Goal: Communication & Community: Answer question/provide support

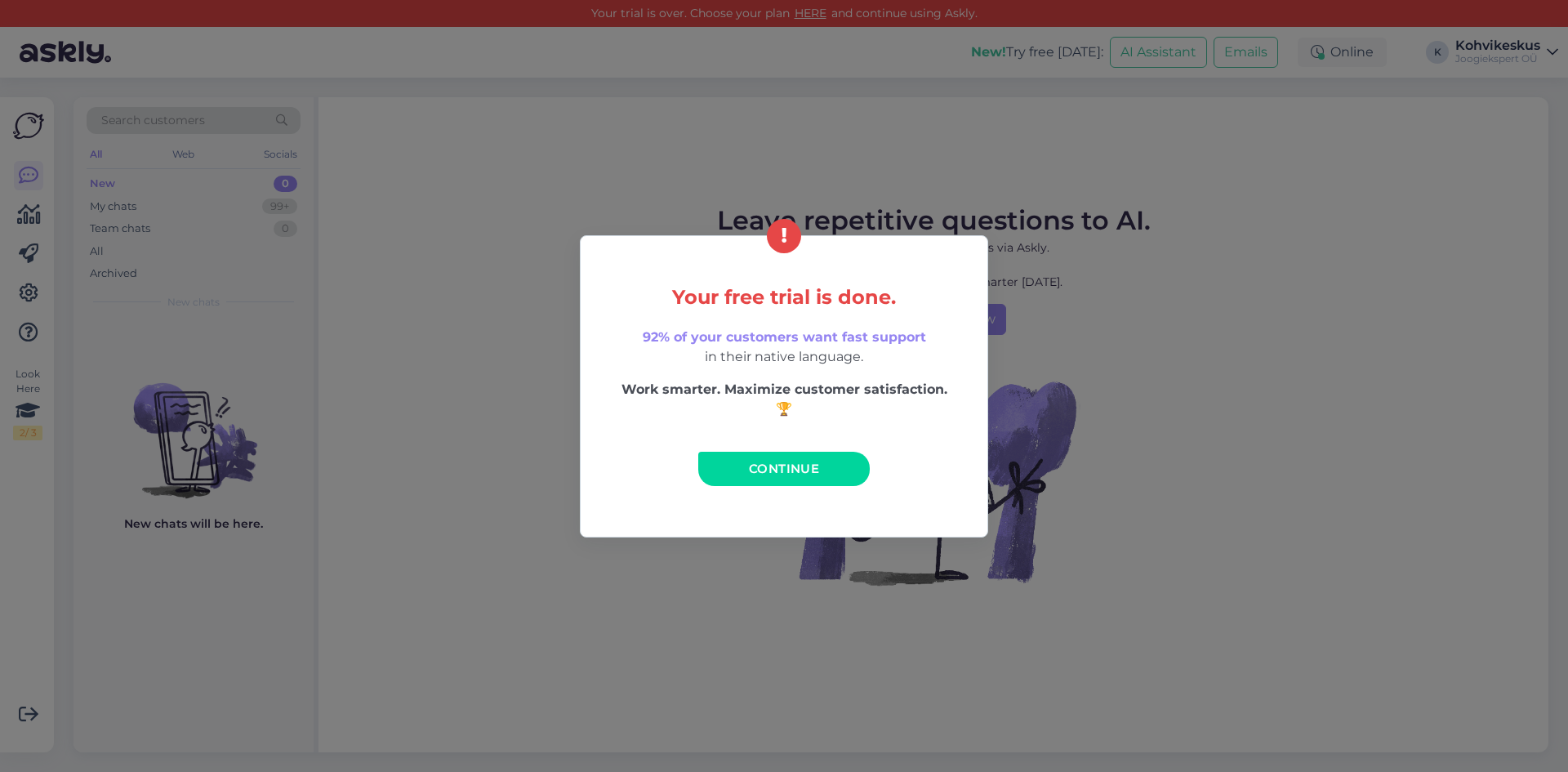
click at [779, 464] on span "Continue" at bounding box center [784, 468] width 70 height 16
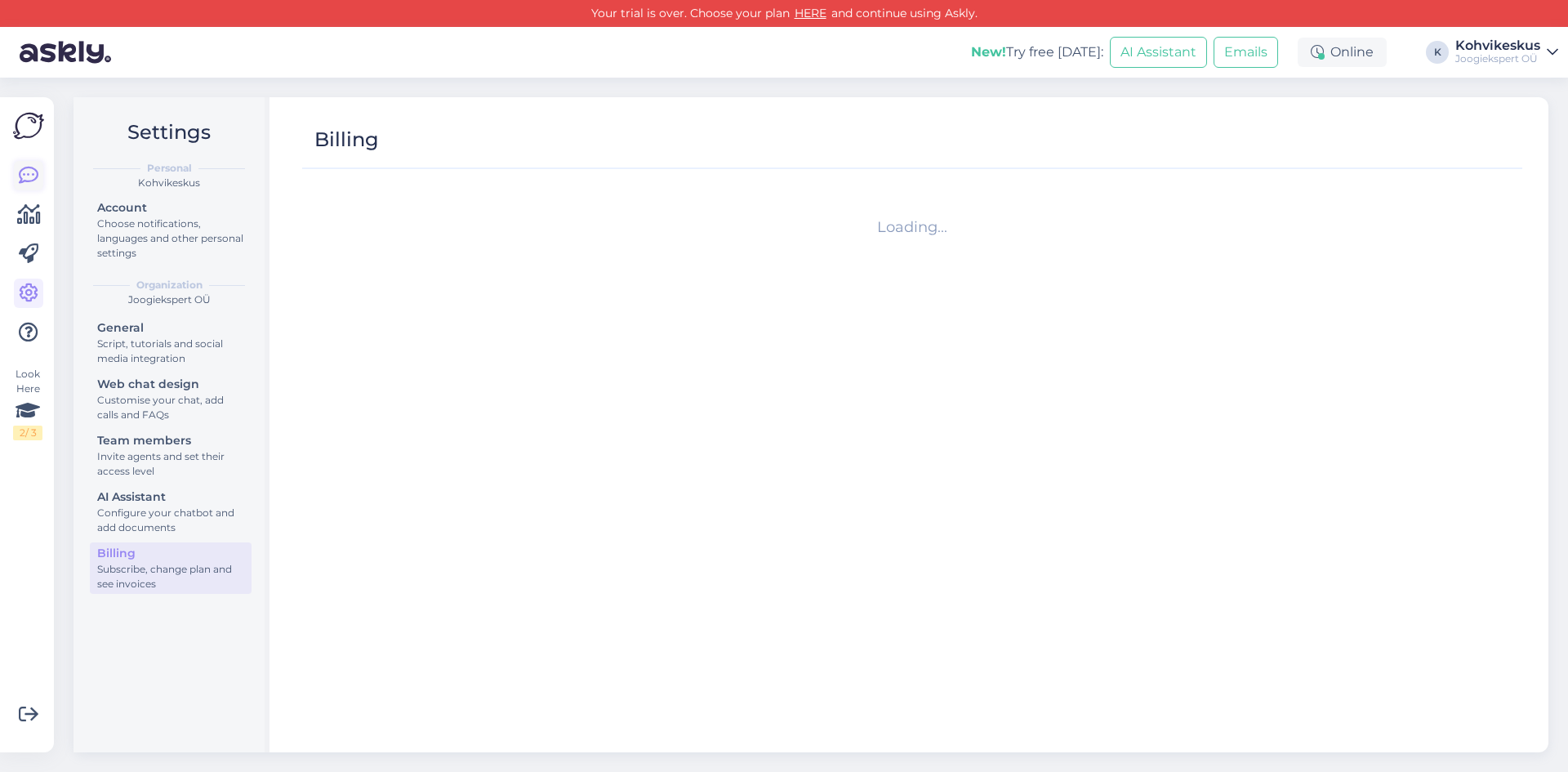
click at [33, 175] on icon at bounding box center [28, 175] width 19 height 19
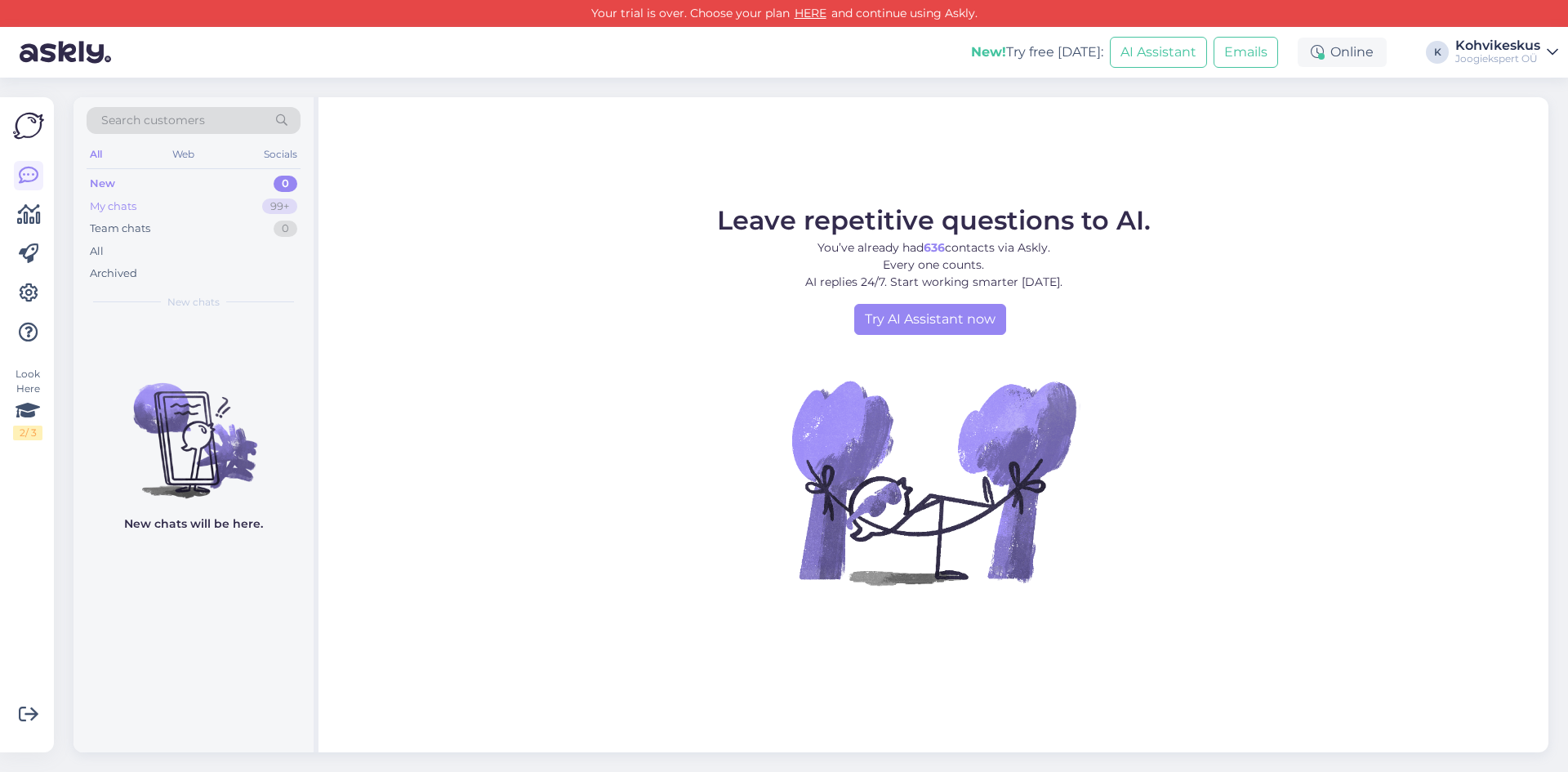
click at [115, 203] on div "My chats" at bounding box center [113, 207] width 47 height 17
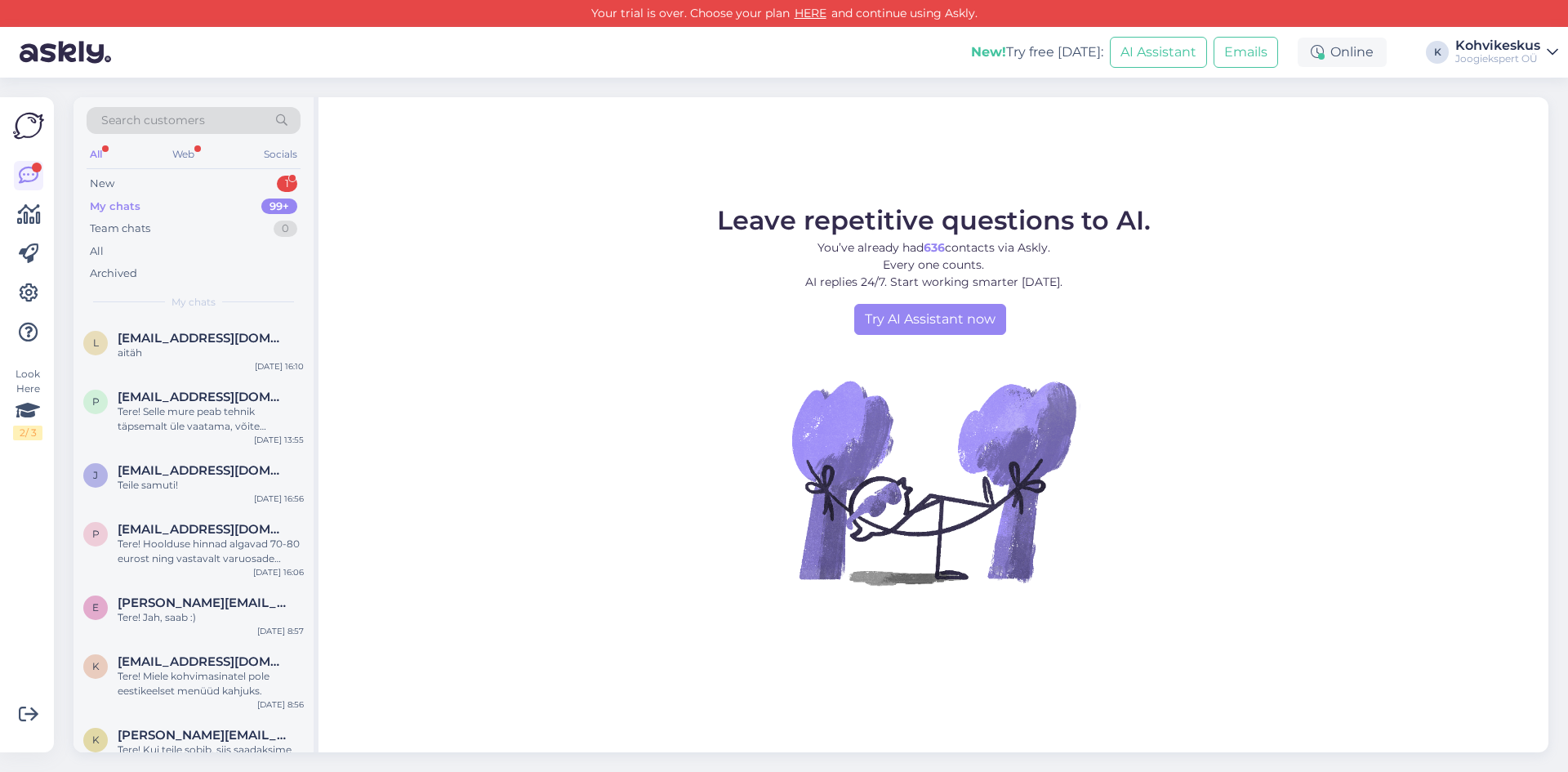
click at [120, 203] on div "My chats" at bounding box center [115, 207] width 51 height 17
click at [136, 177] on div "New 1" at bounding box center [193, 183] width 214 height 23
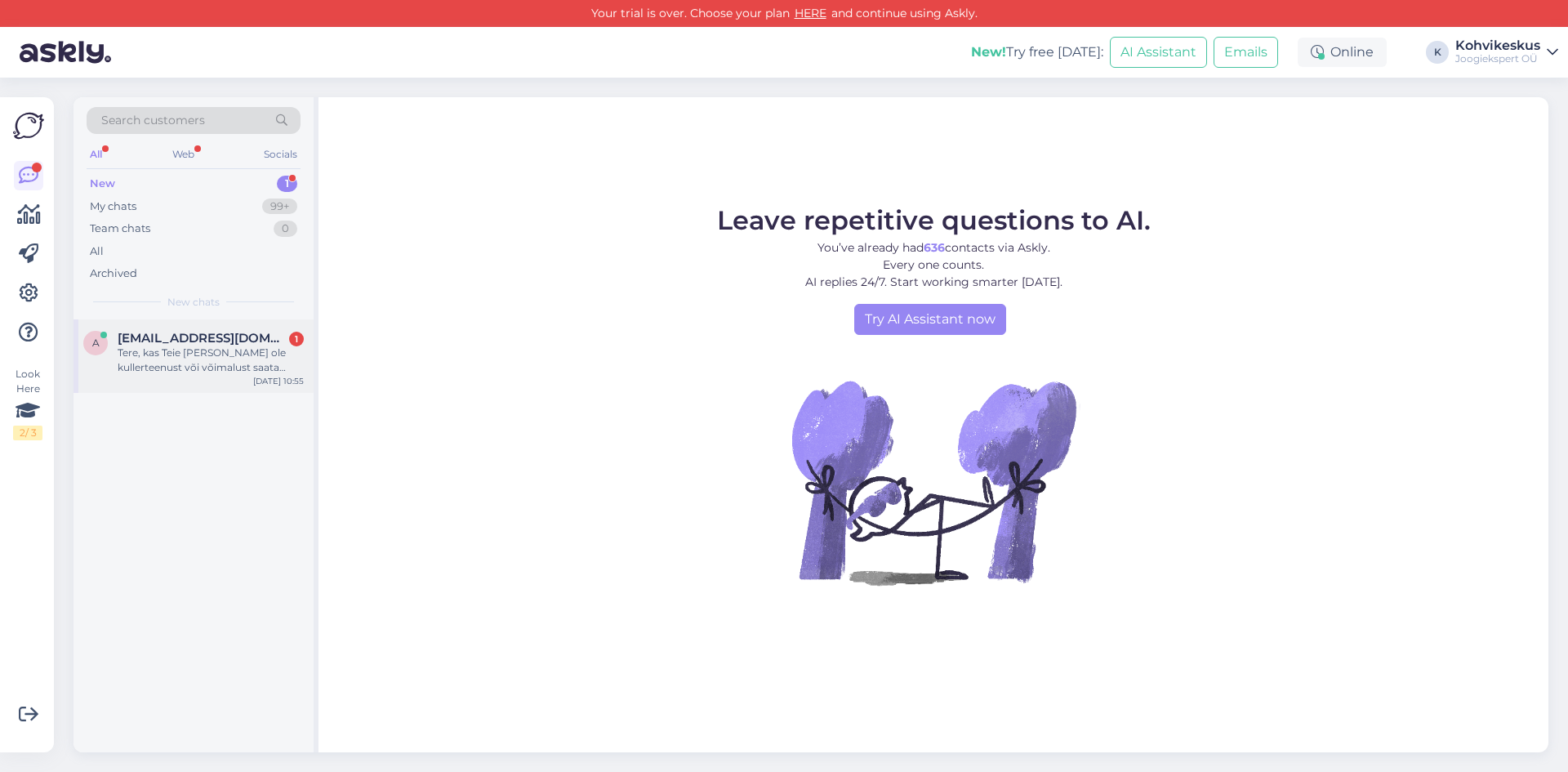
click at [141, 344] on span "[EMAIL_ADDRESS][DOMAIN_NAME]" at bounding box center [202, 338] width 170 height 15
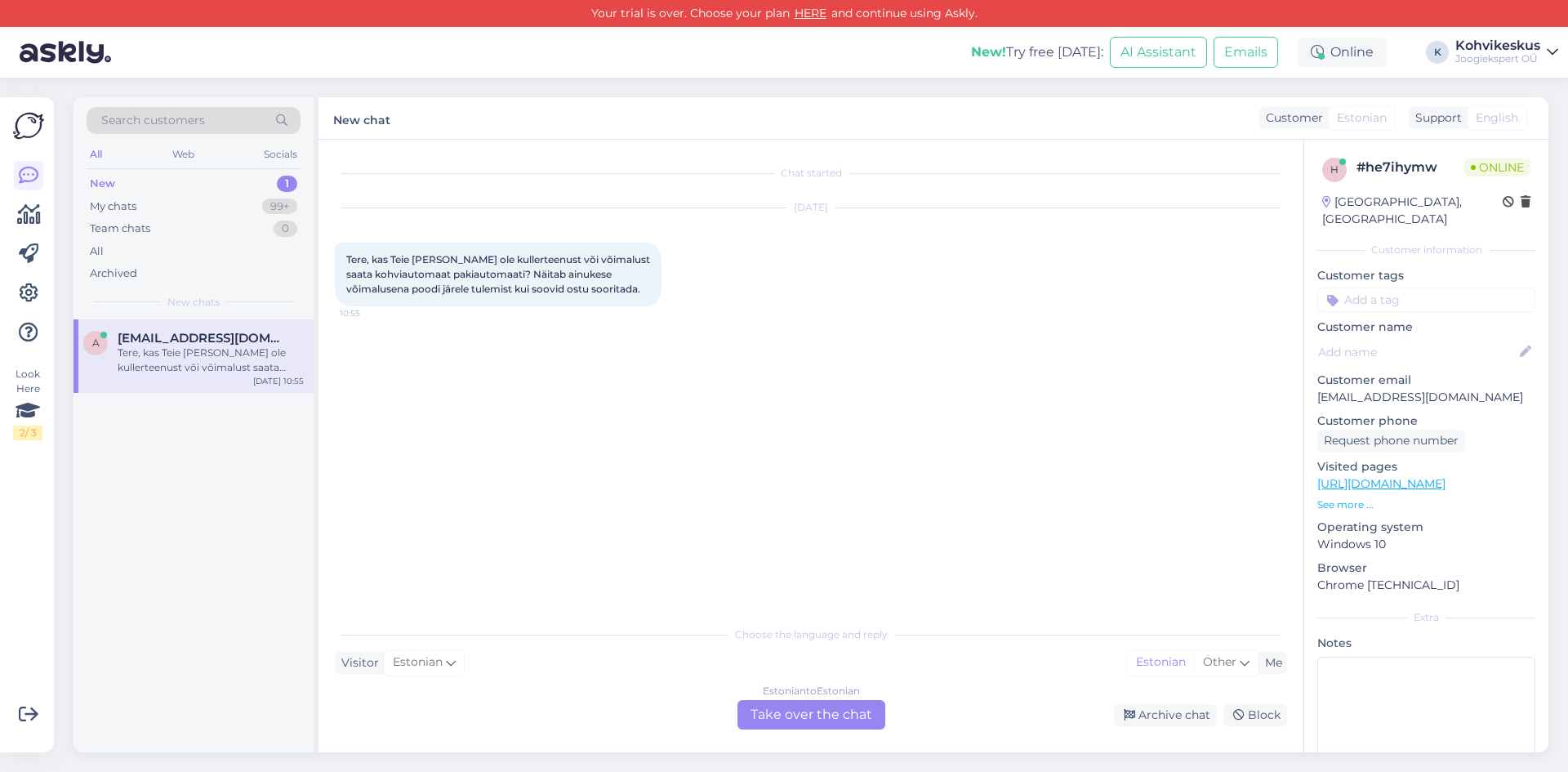
click at [864, 717] on div "Estonian to Estonian Take over the chat" at bounding box center [812, 714] width 148 height 29
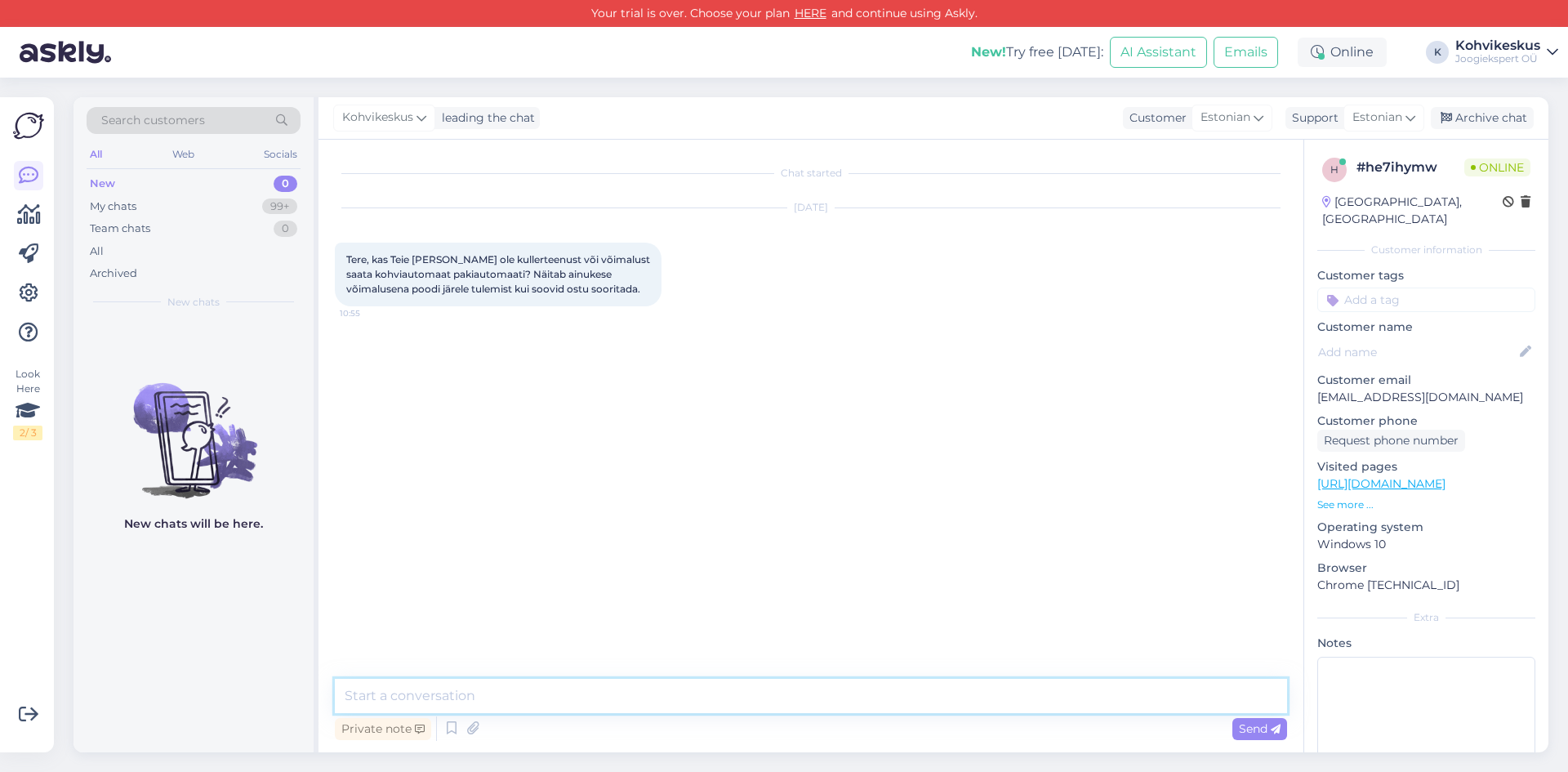
click at [722, 697] on textarea at bounding box center [811, 695] width 952 height 34
drag, startPoint x: 625, startPoint y: 694, endPoint x: 389, endPoint y: 694, distance: 236.0
click at [389, 694] on textarea "Tere! Kullerteenus on meil täitsa olemas" at bounding box center [811, 695] width 952 height 34
type textarea "Tere! Kui kohvimasin on ostukorvis, siis peaks esimese tarneviisina kullerit nä…"
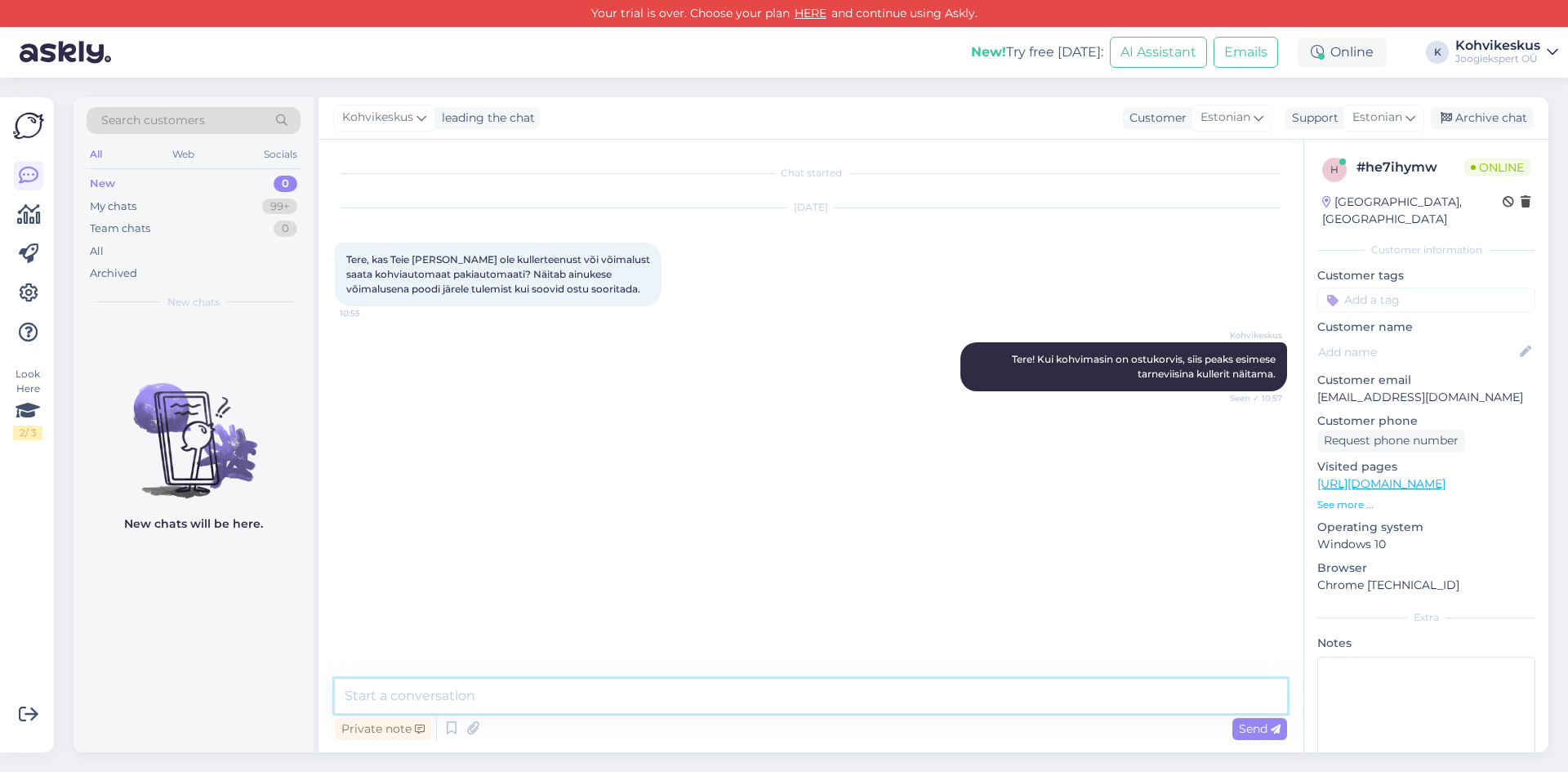
click at [518, 681] on textarea at bounding box center [811, 695] width 952 height 34
click at [465, 696] on textarea at bounding box center [811, 695] width 952 height 34
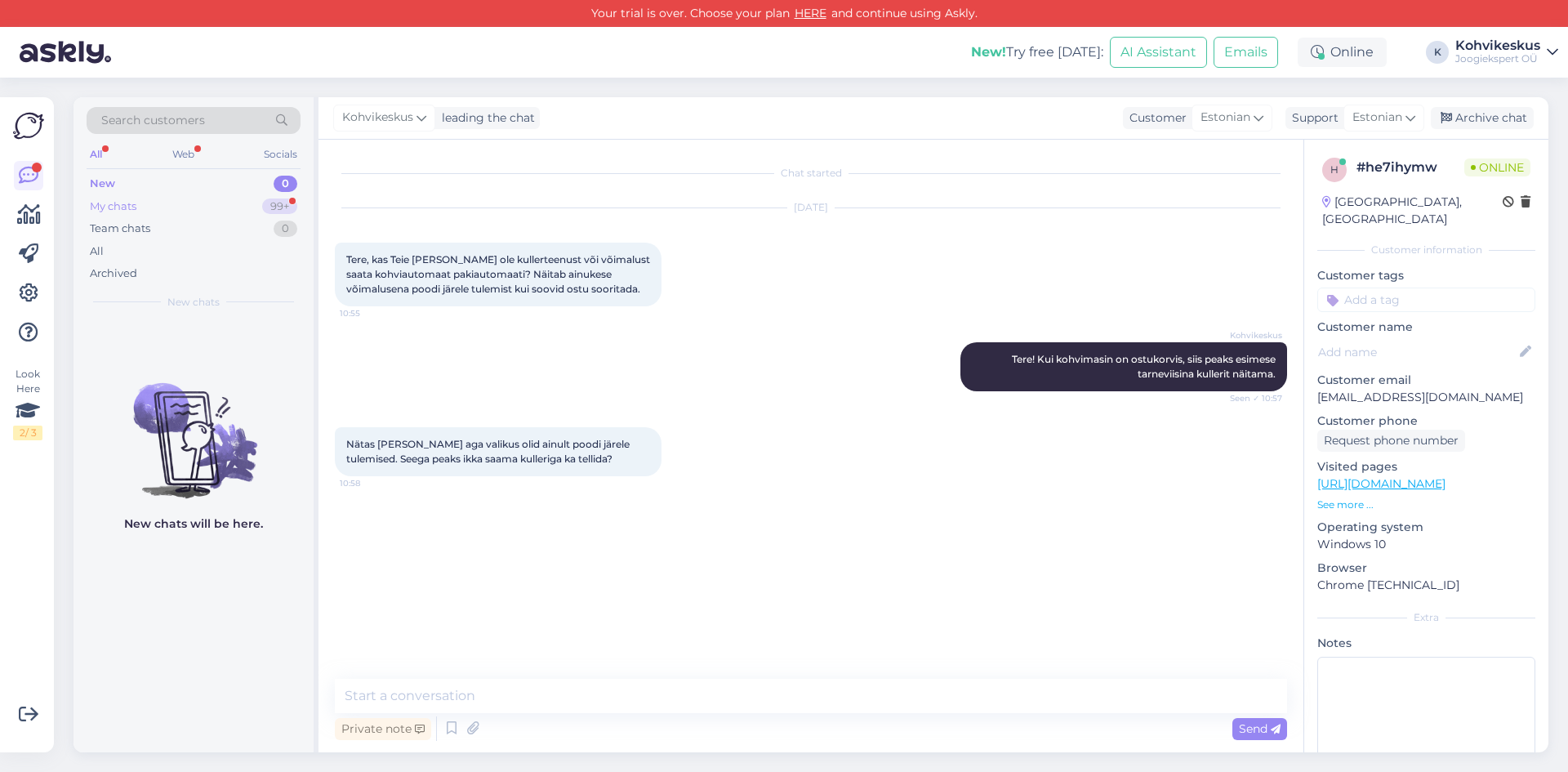
click at [127, 208] on div "My chats" at bounding box center [113, 207] width 47 height 17
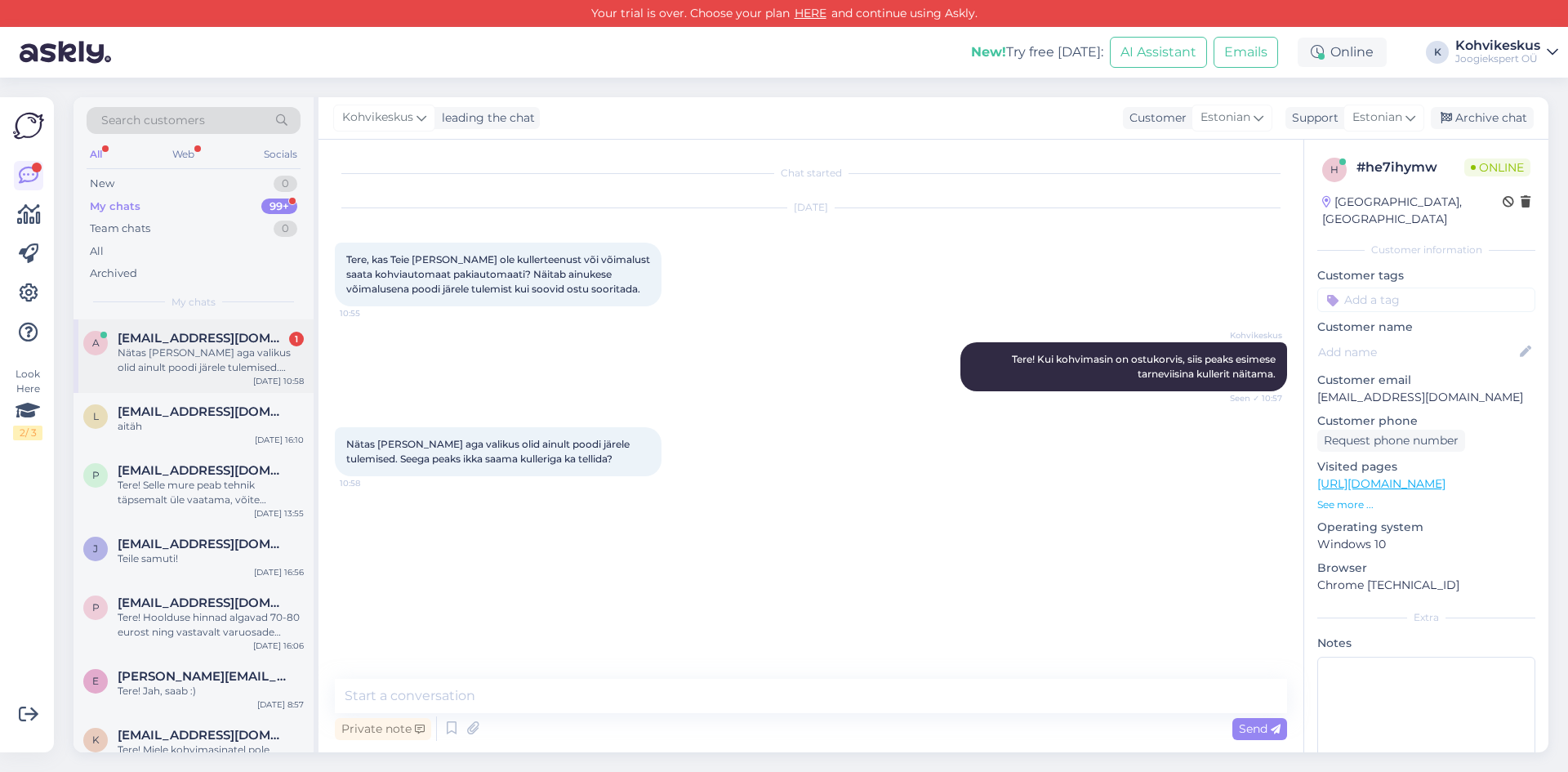
click at [153, 363] on div "Nätas [PERSON_NAME] aga valikus olid ainult poodi järele tulemised. Seega peaks…" at bounding box center [211, 360] width 187 height 29
click at [519, 696] on textarea at bounding box center [811, 695] width 952 height 34
type textarea "S"
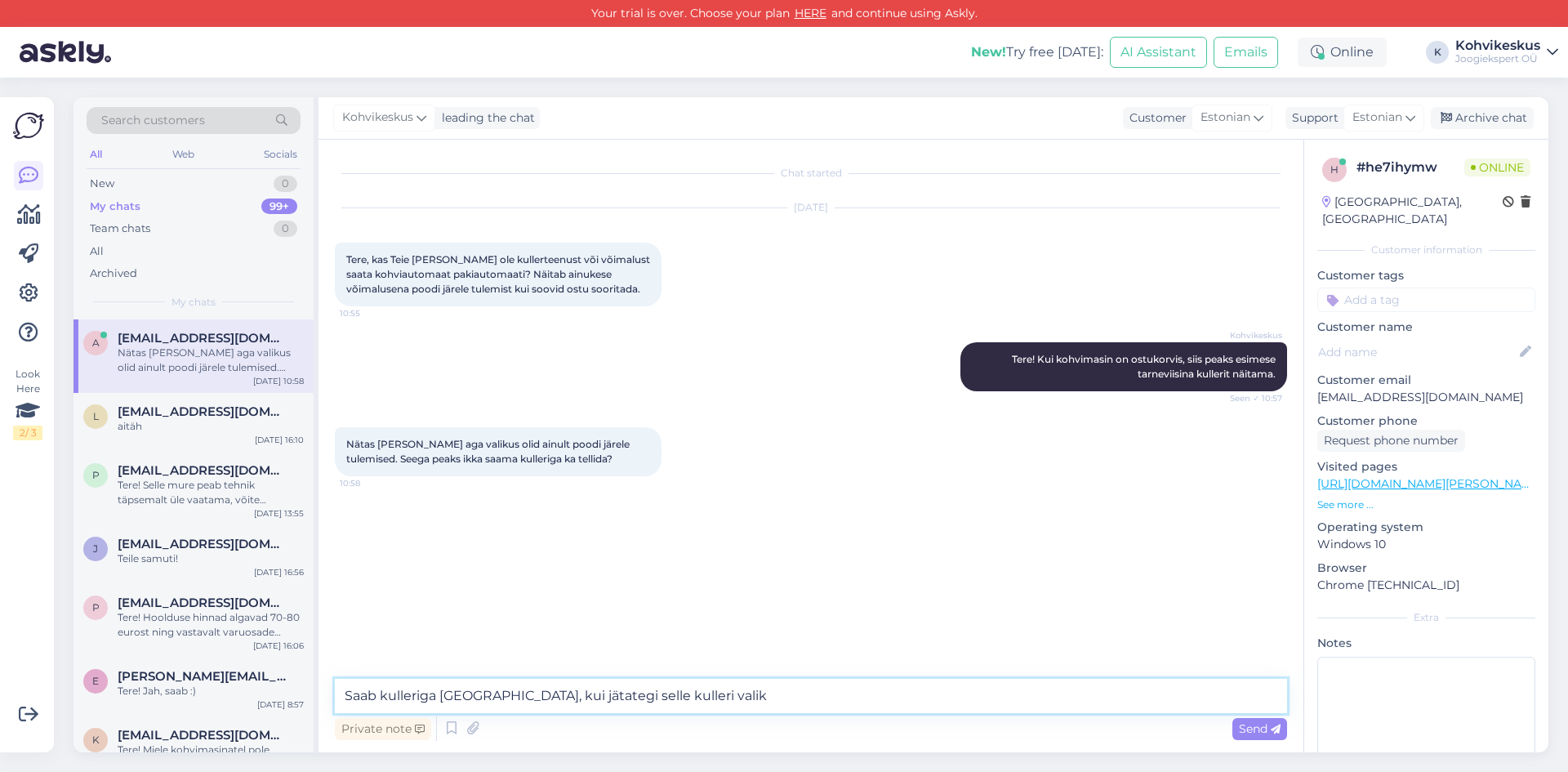
type textarea "Saab kulleriga [GEOGRAPHIC_DATA], kui jätategi selle kulleri valiku"
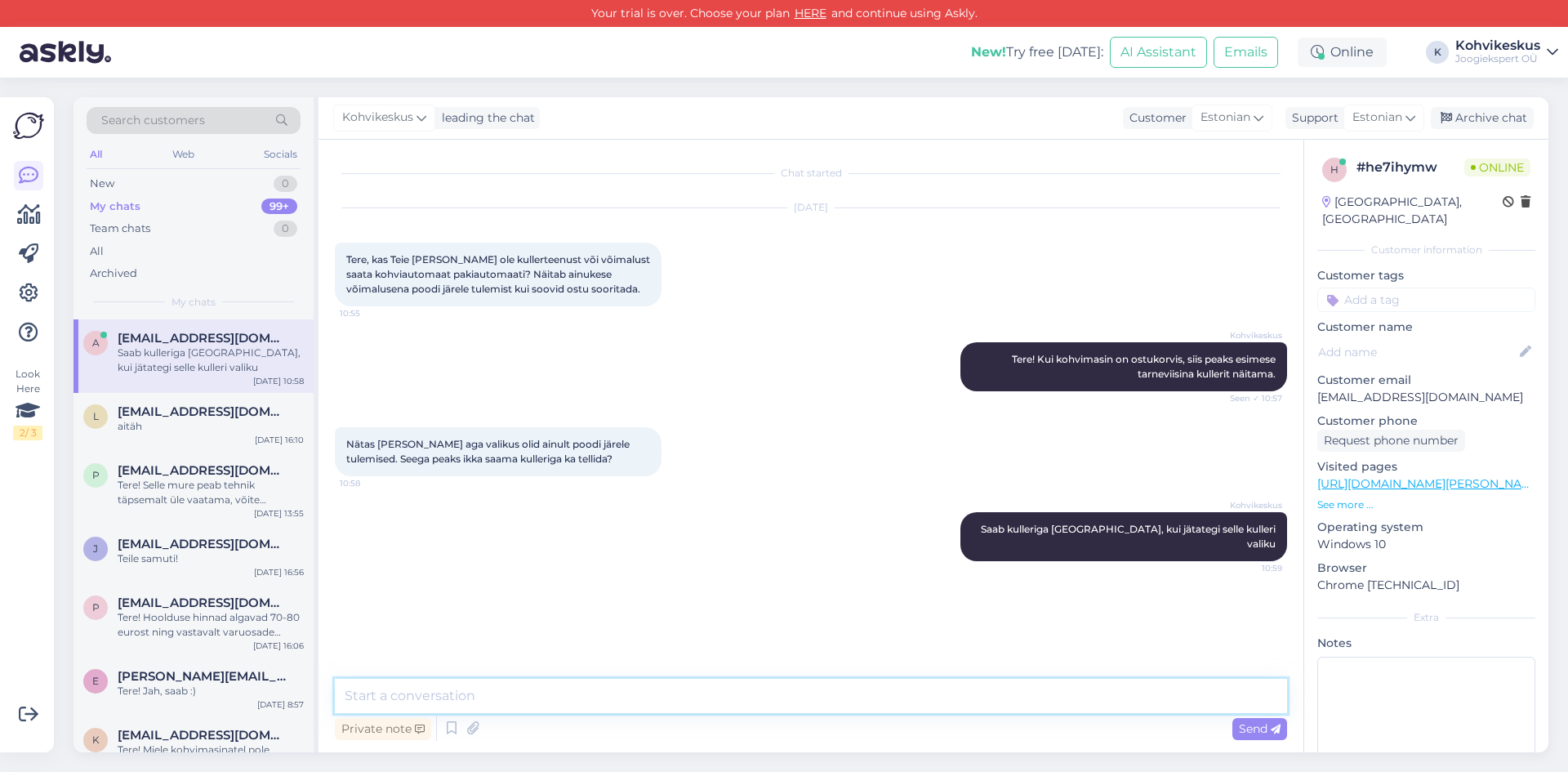
click at [776, 689] on textarea at bounding box center [811, 695] width 952 height 34
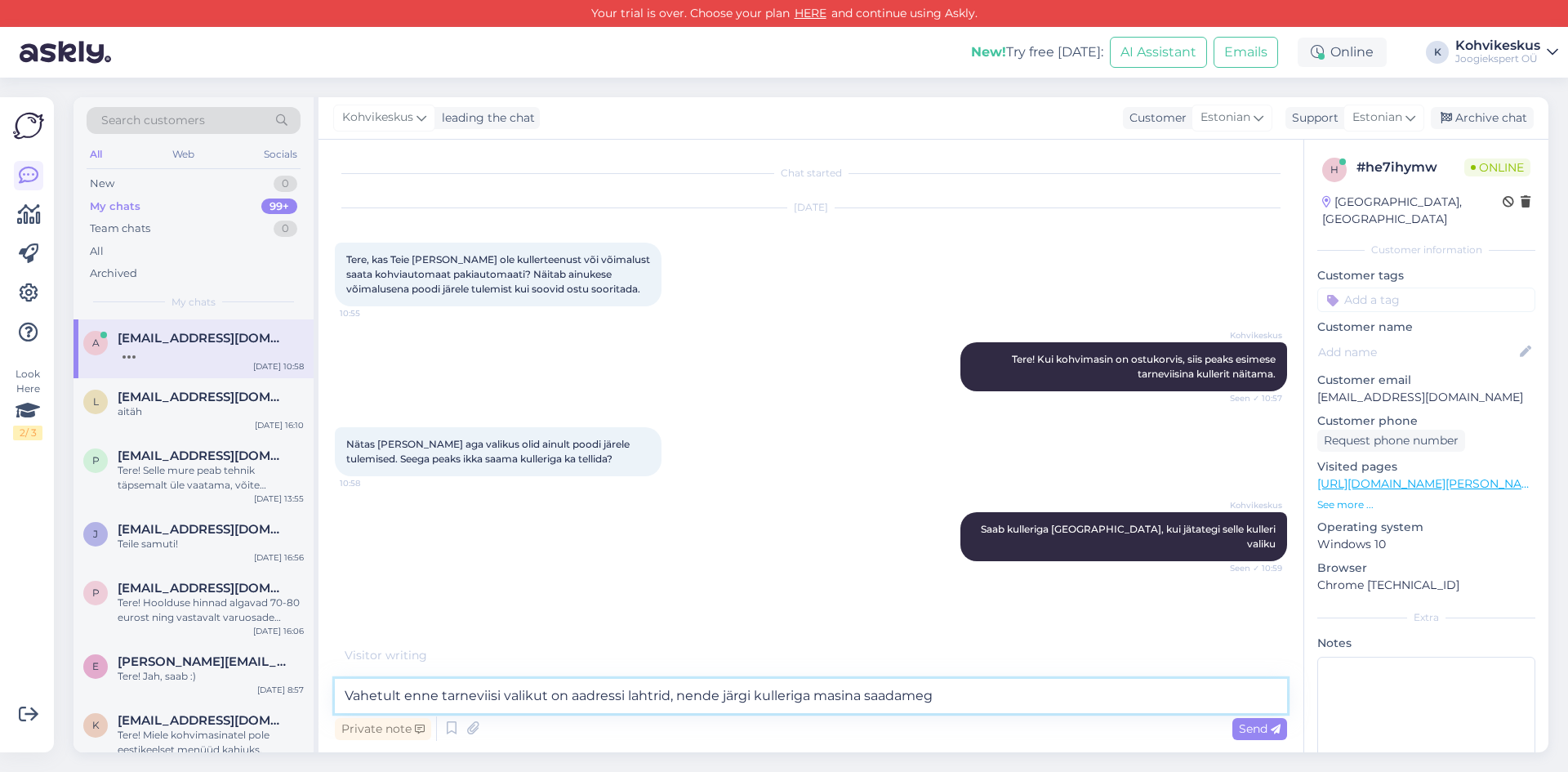
type textarea "Vahetult enne tarneviisi valikut on aadressi lahtrid, nende järgi kulleriga mas…"
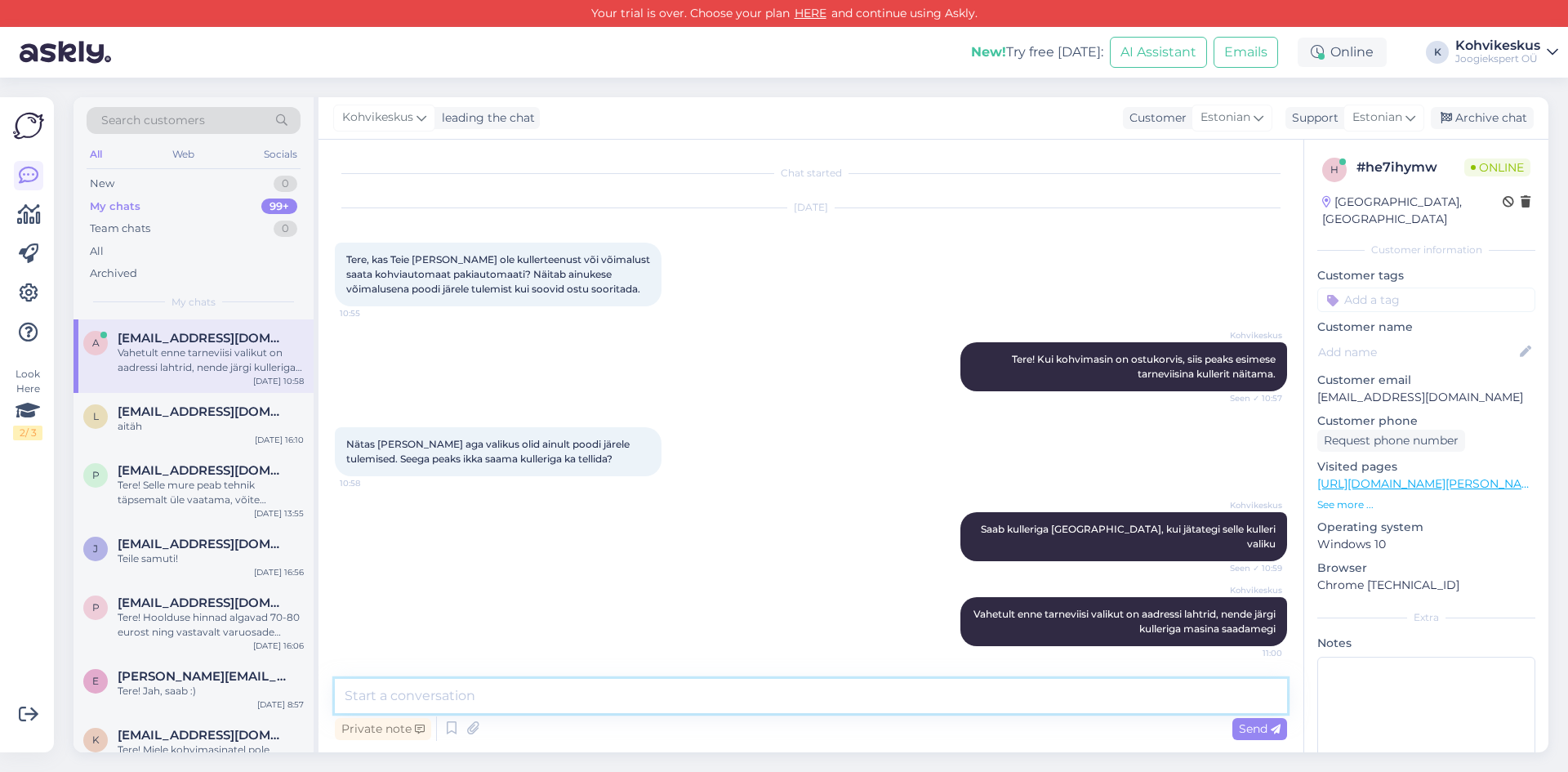
click at [842, 703] on textarea at bounding box center [811, 695] width 952 height 34
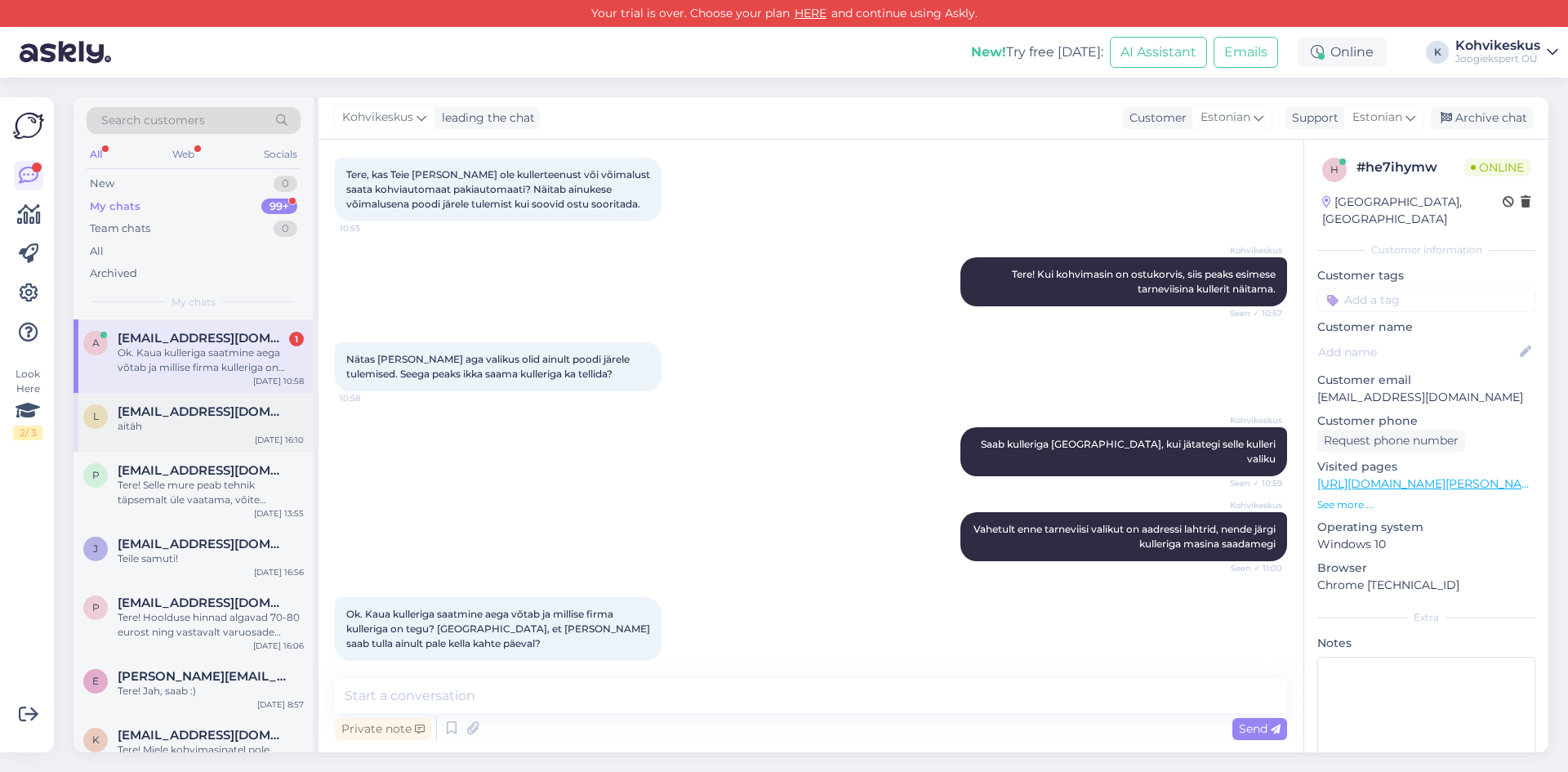
click at [177, 412] on span "[EMAIL_ADDRESS][DOMAIN_NAME]" at bounding box center [202, 412] width 170 height 15
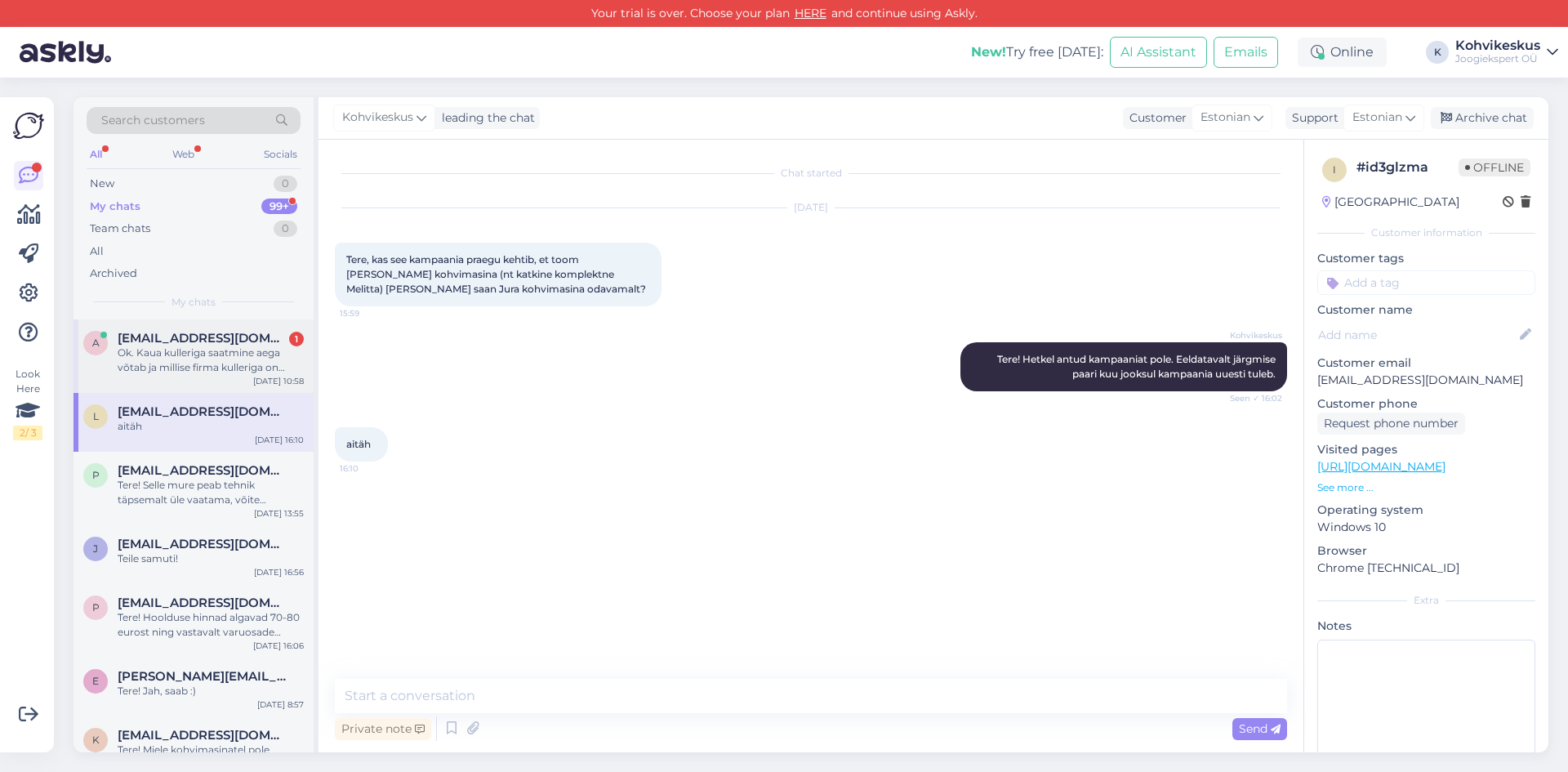
click at [175, 360] on div "Ok. Kaua kulleriga saatmine aega võtab ja millise firma kulleriga on tegu? [GEO…" at bounding box center [211, 360] width 187 height 29
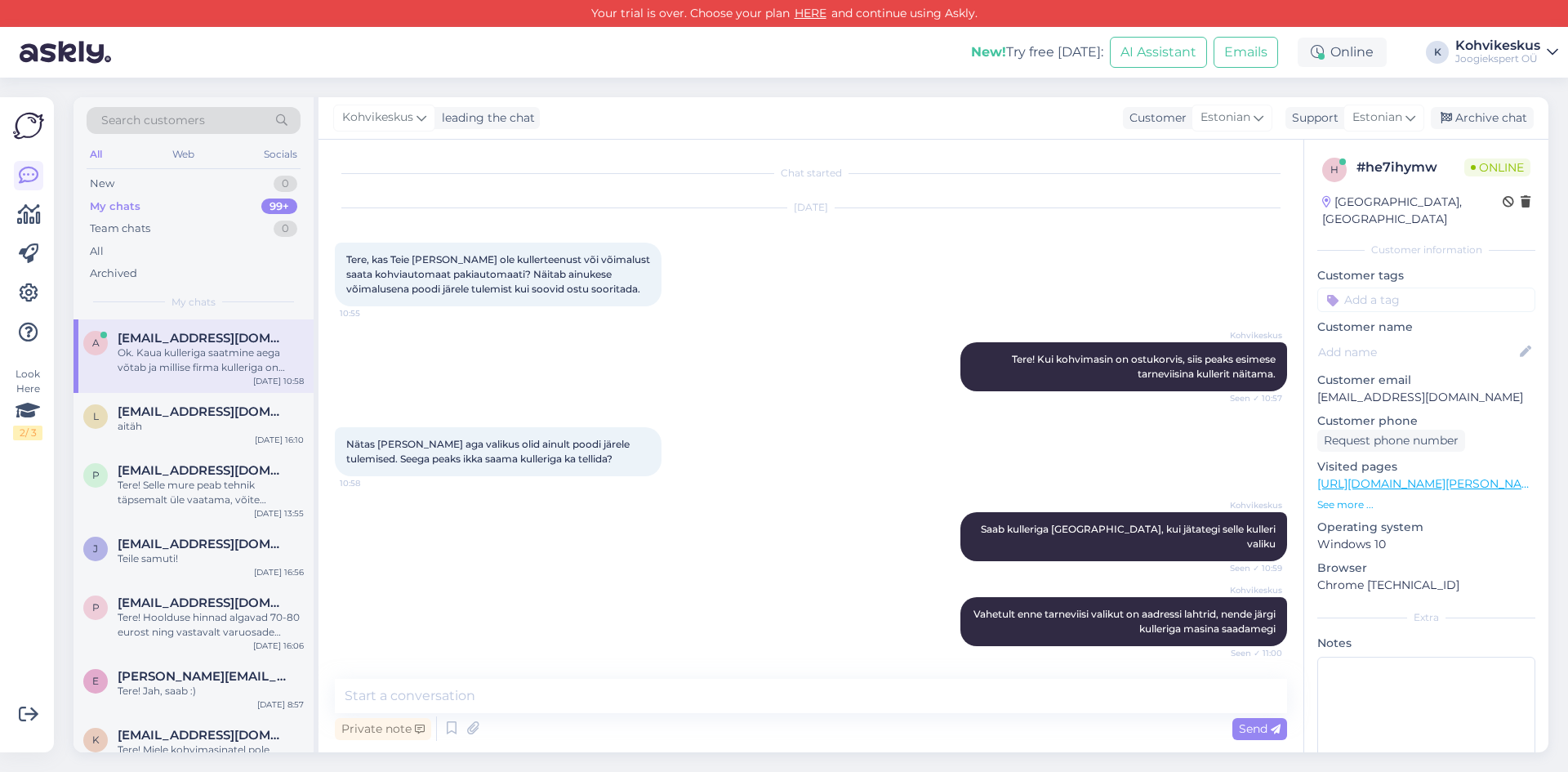
scroll to position [85, 0]
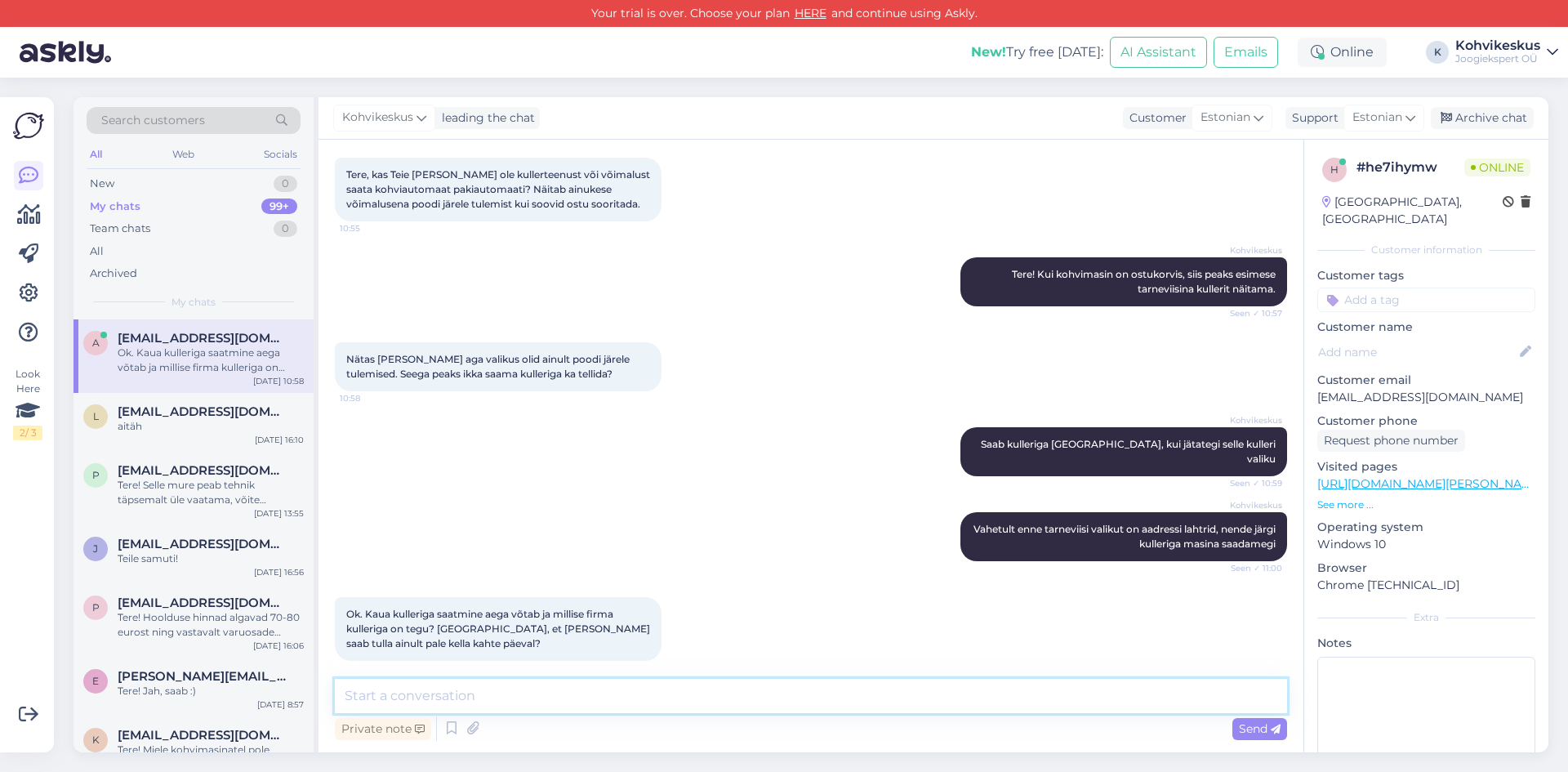
click at [532, 694] on textarea at bounding box center [811, 695] width 952 height 34
type textarea "Ü"
type textarea "h"
click at [559, 703] on textarea "Hiljemalt ülejärgmiseks tööpäevaks jõuab tellimus [PERSON_NAME]. Võite info näi…" at bounding box center [811, 695] width 952 height 34
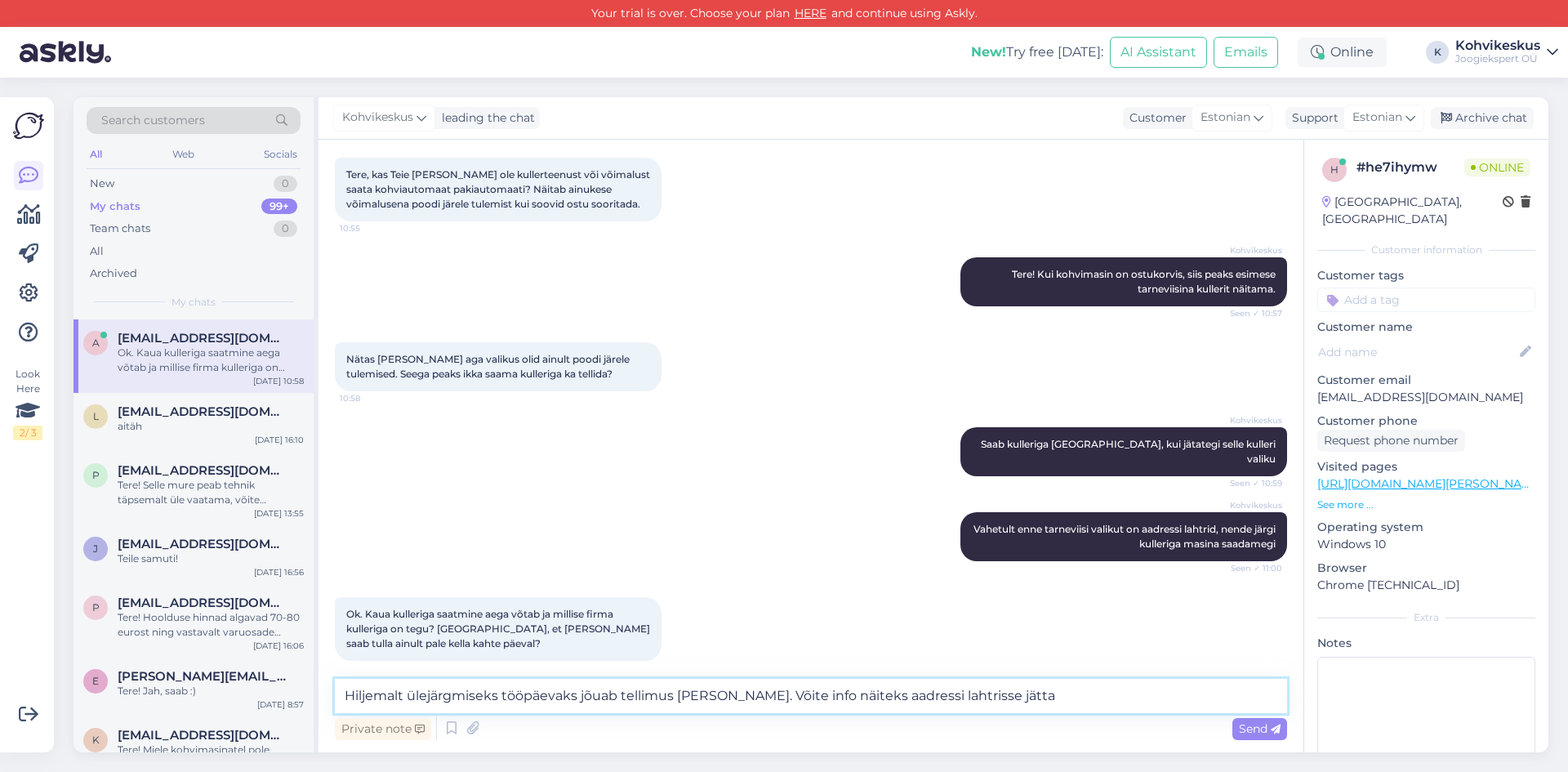
click at [868, 697] on textarea "Hiljemalt ülejärgmiseks tööpäevaks jõuab tellimus [PERSON_NAME]. Võite info näi…" at bounding box center [811, 695] width 952 height 34
click at [1033, 693] on textarea "Hiljemalt ülejärgmiseks tööpäevaks jõuab tellimus [PERSON_NAME]. Võite info näi…" at bounding box center [811, 695] width 952 height 34
click at [789, 692] on textarea "Hiljemalt ülejärgmiseks tööpäevaks jõuab tellimus [PERSON_NAME]. Võite info näi…" at bounding box center [811, 695] width 952 height 34
click at [1088, 693] on textarea "Hiljemalt ülejärgmiseks tööpäevaks jõuab tellimus [PERSON_NAME]. Võite info tar…" at bounding box center [811, 695] width 952 height 34
click at [977, 696] on textarea "Hiljemalt ülejärgmiseks tööpäevaks jõuab tellimus [PERSON_NAME]. Võite info tar…" at bounding box center [811, 695] width 952 height 34
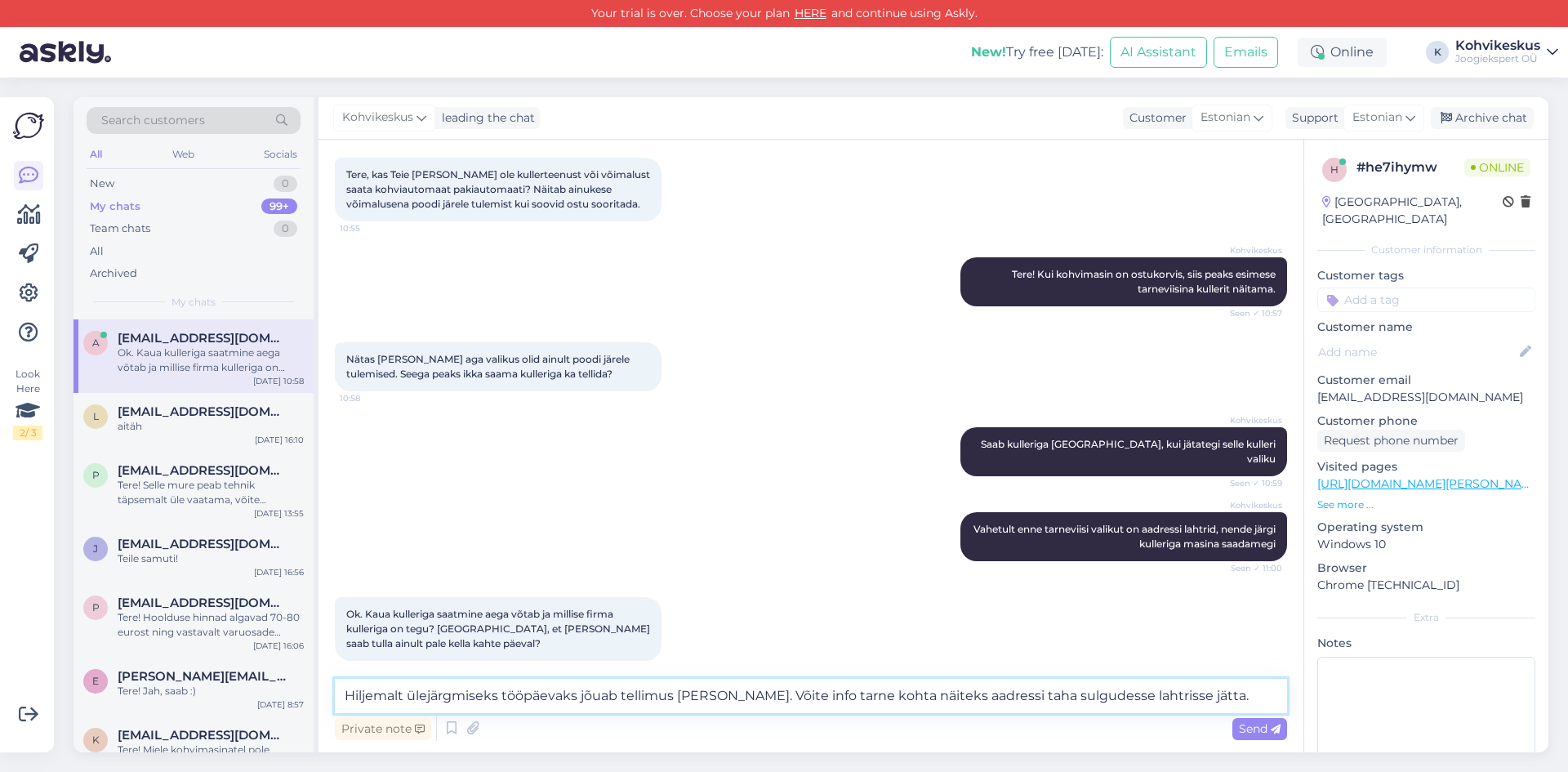
drag, startPoint x: 1144, startPoint y: 692, endPoint x: 1086, endPoint y: 698, distance: 58.3
click at [1086, 698] on textarea "Hiljemalt ülejärgmiseks tööpäevaks jõuab tellimus [PERSON_NAME]. Võite info tar…" at bounding box center [811, 695] width 952 height 34
type textarea "Hiljemalt ülejärgmiseks tööpäevaks jõuab tellimus [PERSON_NAME]. Võite info tar…"
click at [1252, 724] on span "Send" at bounding box center [1260, 729] width 42 height 15
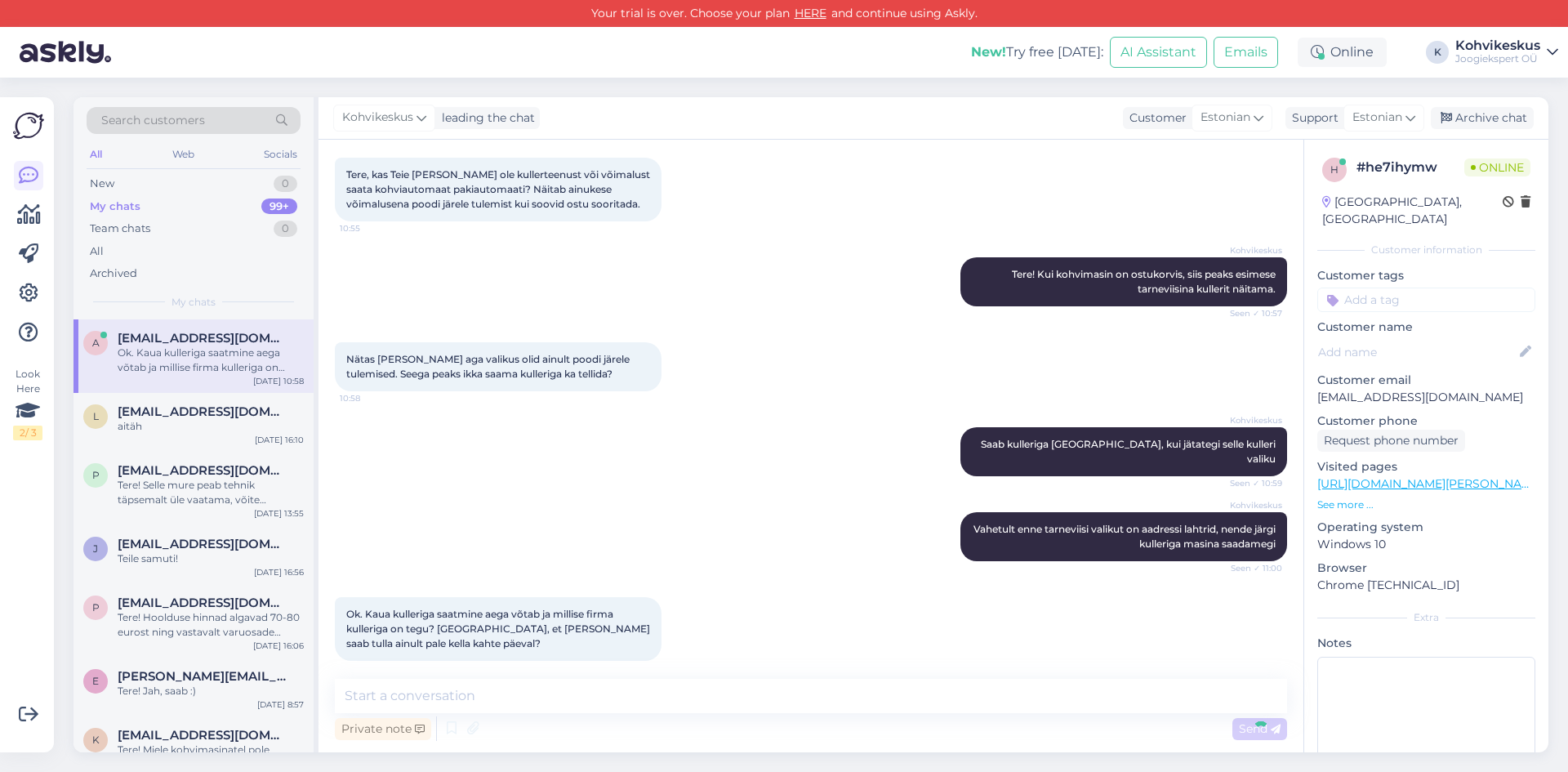
scroll to position [170, 0]
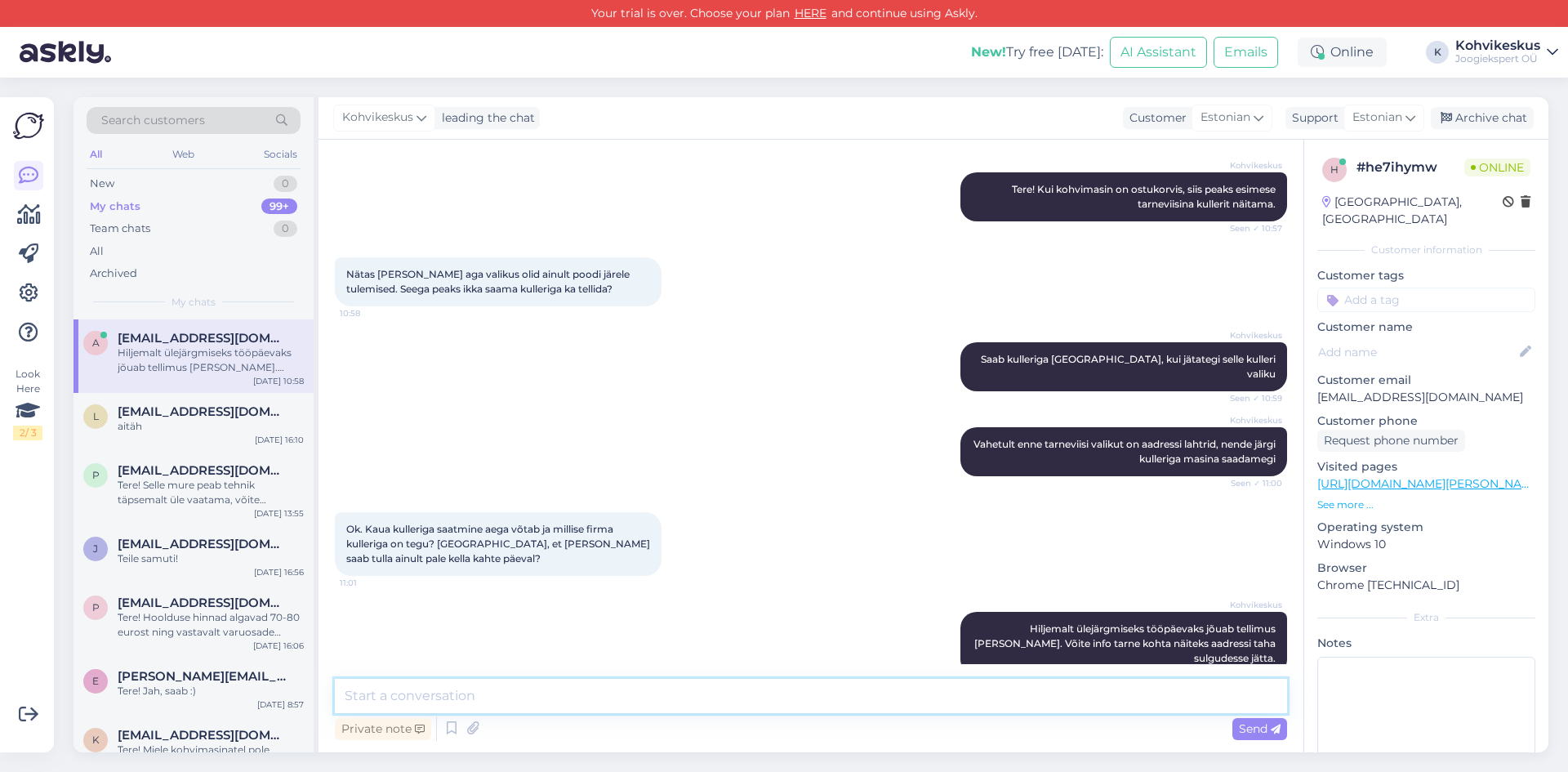
click at [955, 697] on textarea at bounding box center [811, 695] width 952 height 34
click at [739, 66] on div "New! Try free [DATE]: AI Assistant Emails Online K Kohvikeskus Joogiekspert OÜ" at bounding box center [784, 52] width 1568 height 51
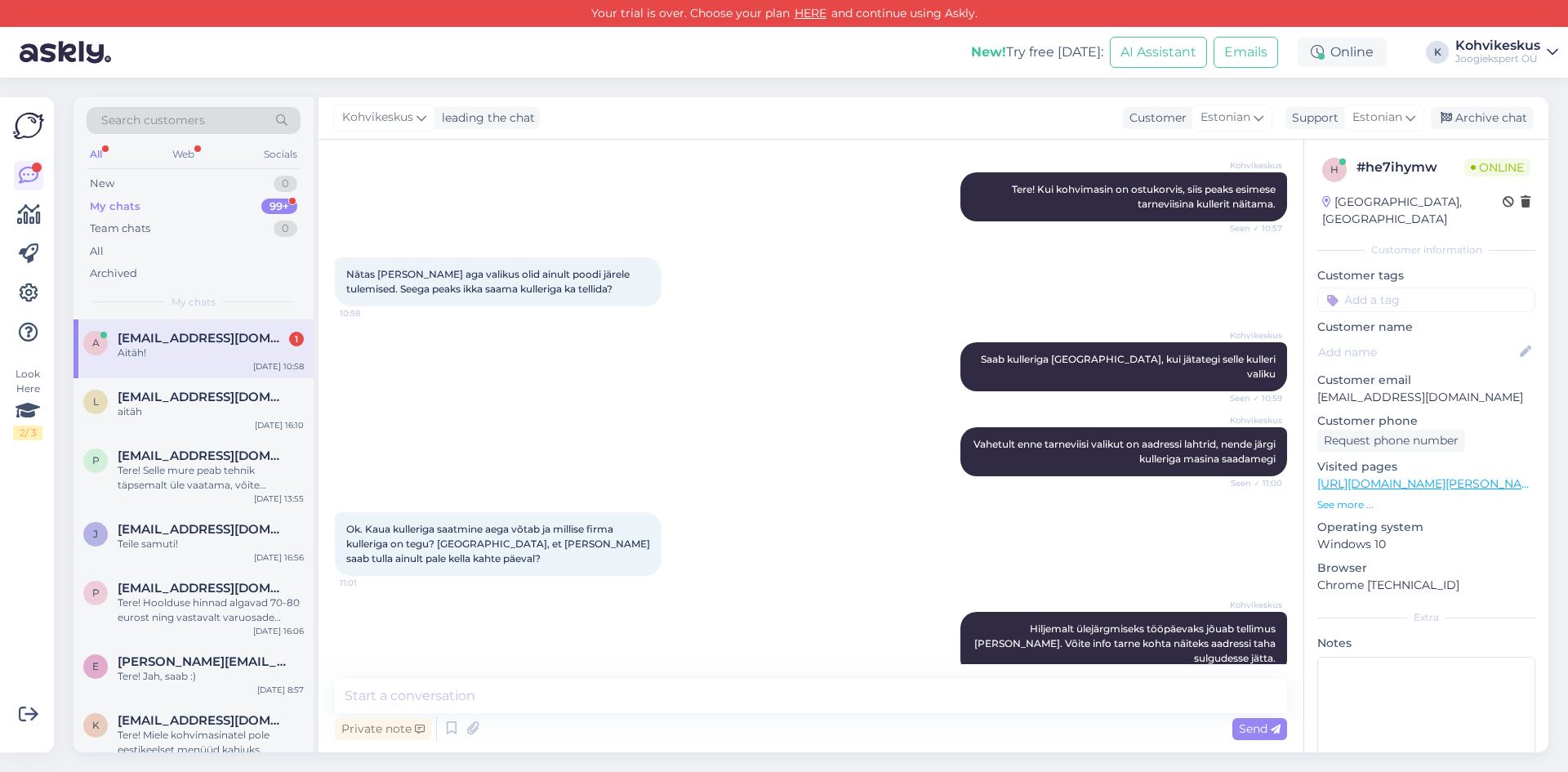
scroll to position [240, 0]
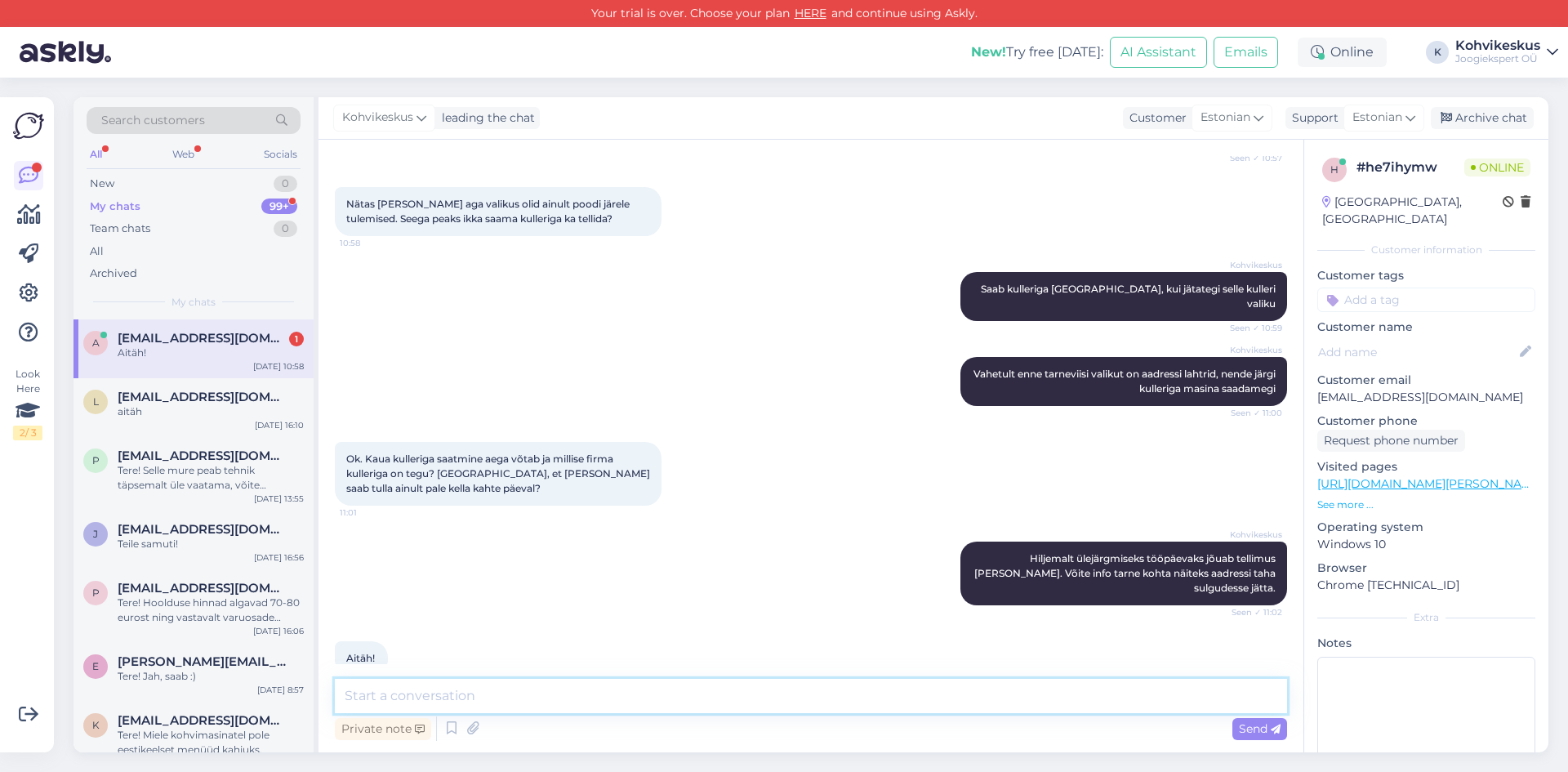
drag, startPoint x: 436, startPoint y: 698, endPoint x: 429, endPoint y: 690, distance: 10.6
click at [433, 695] on textarea at bounding box center [811, 695] width 952 height 34
click at [203, 404] on div "aitäh" at bounding box center [211, 412] width 187 height 15
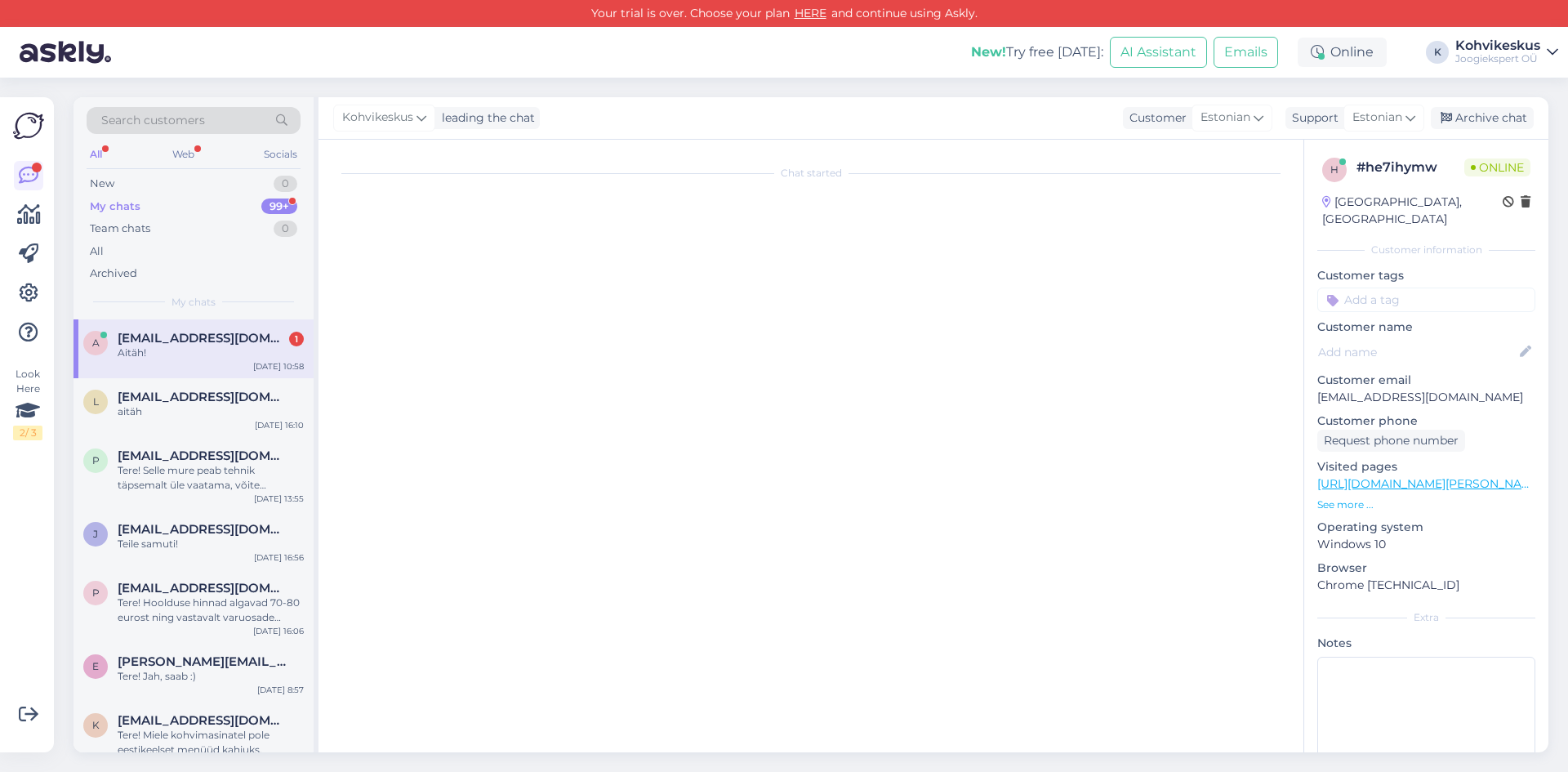
scroll to position [0, 0]
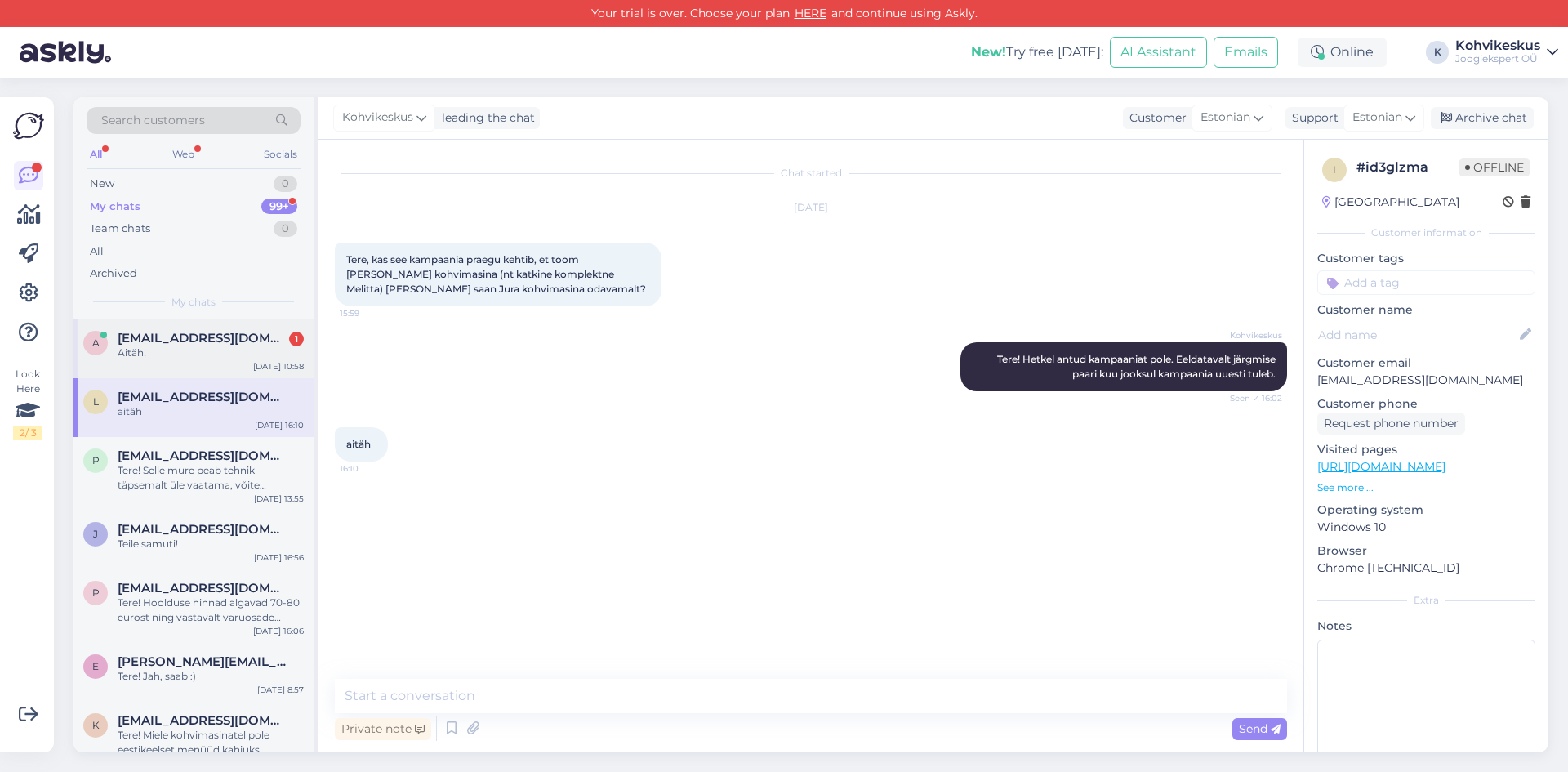
click at [209, 340] on span "[EMAIL_ADDRESS][DOMAIN_NAME]" at bounding box center [202, 338] width 170 height 15
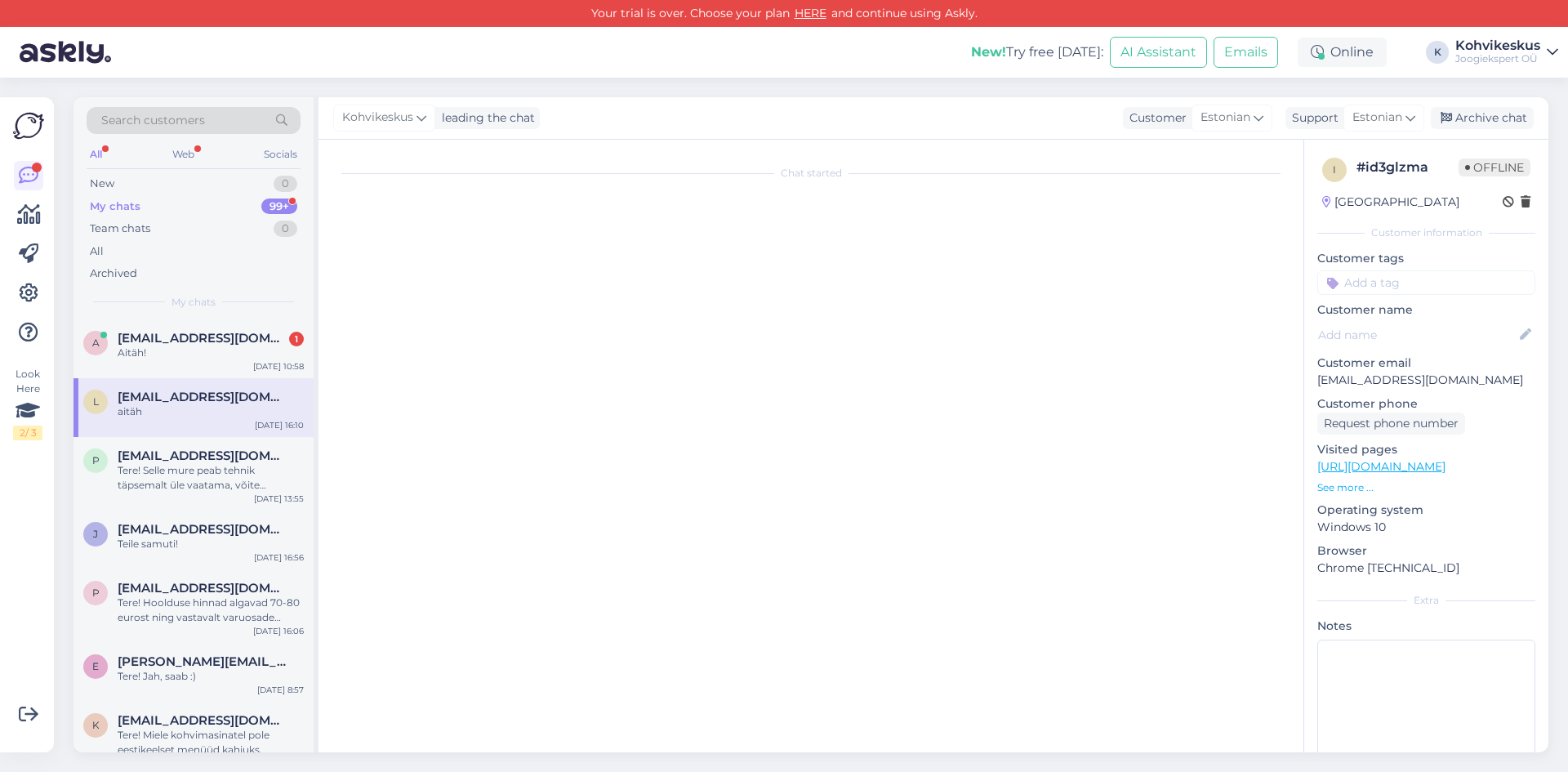
scroll to position [240, 0]
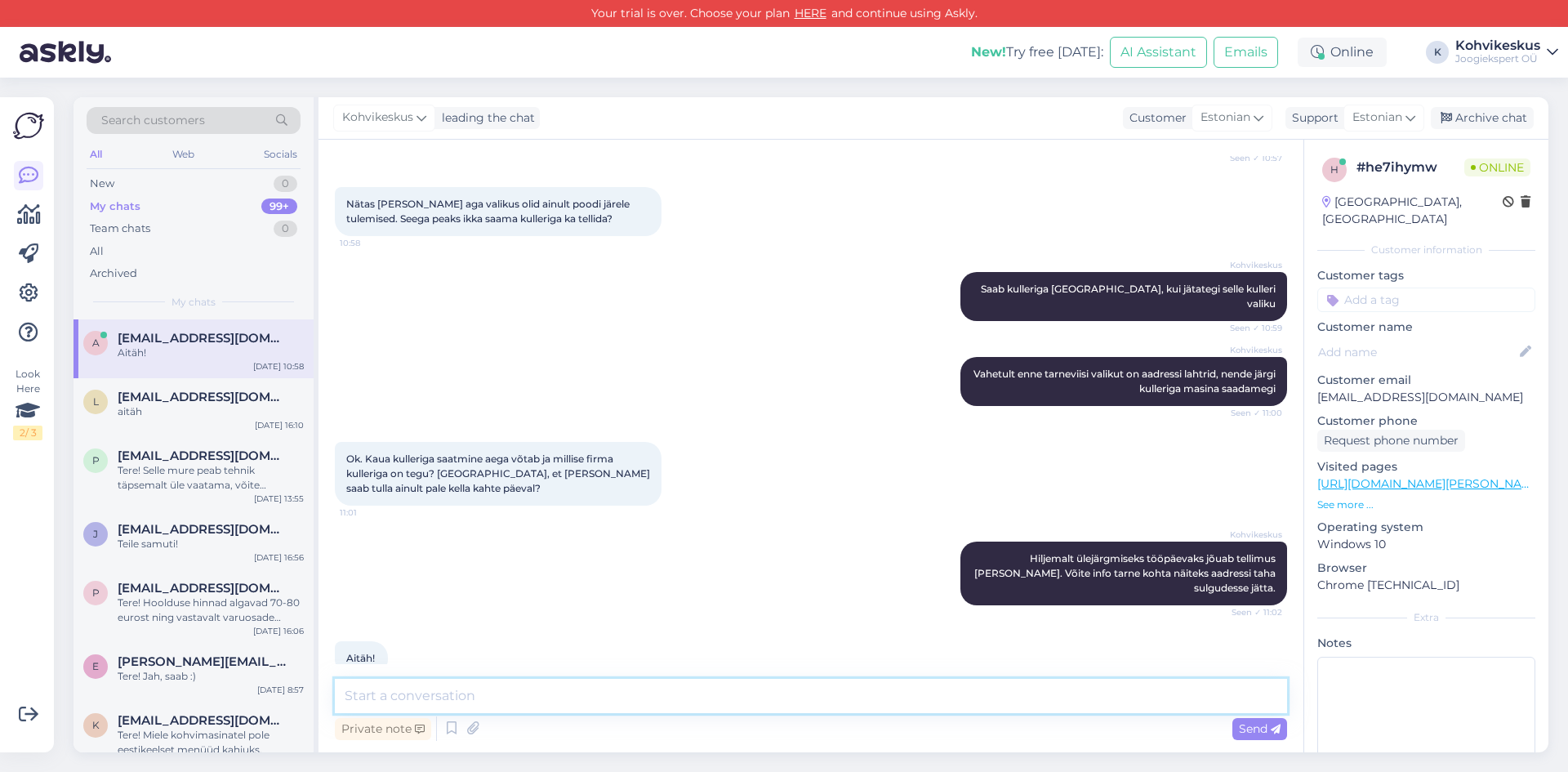
click at [424, 688] on textarea at bounding box center [811, 695] width 952 height 34
type textarea "Pole tänu väärt!"
